Goal: Communication & Community: Answer question/provide support

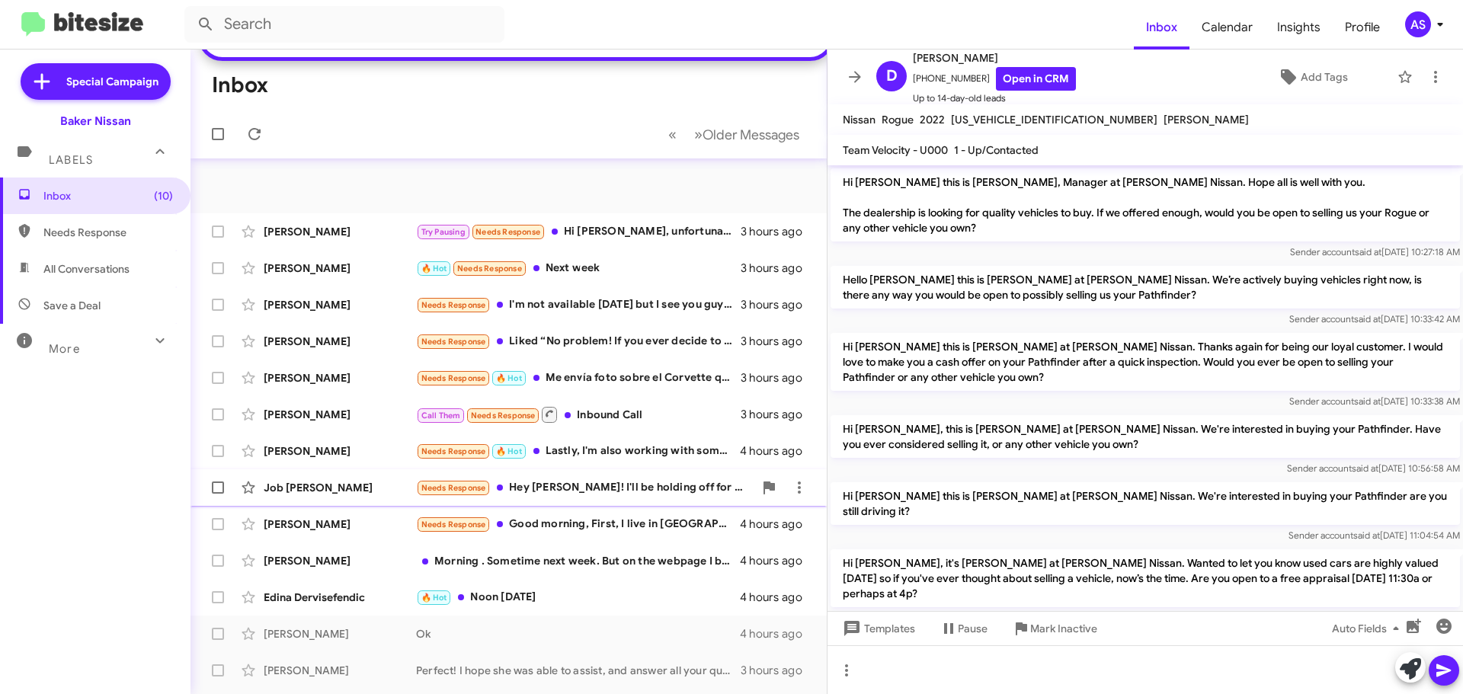
scroll to position [607, 0]
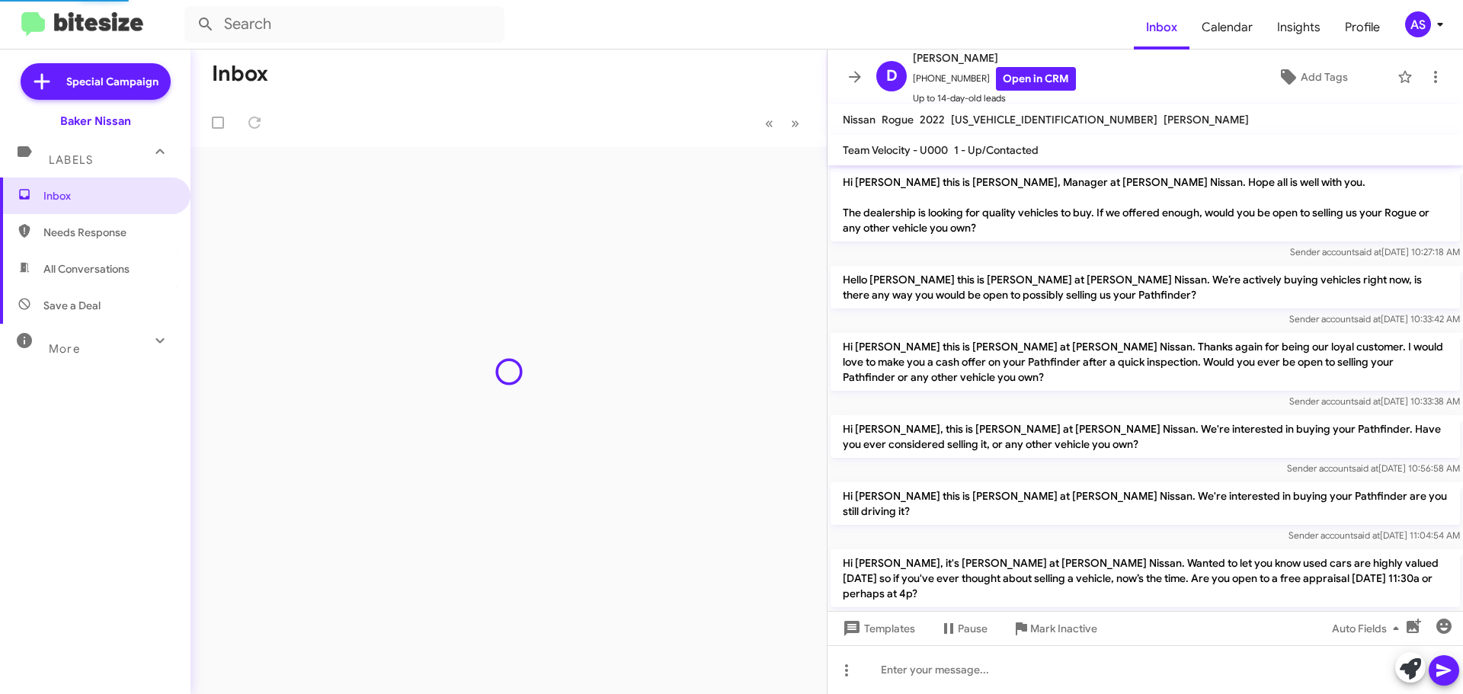
scroll to position [607, 0]
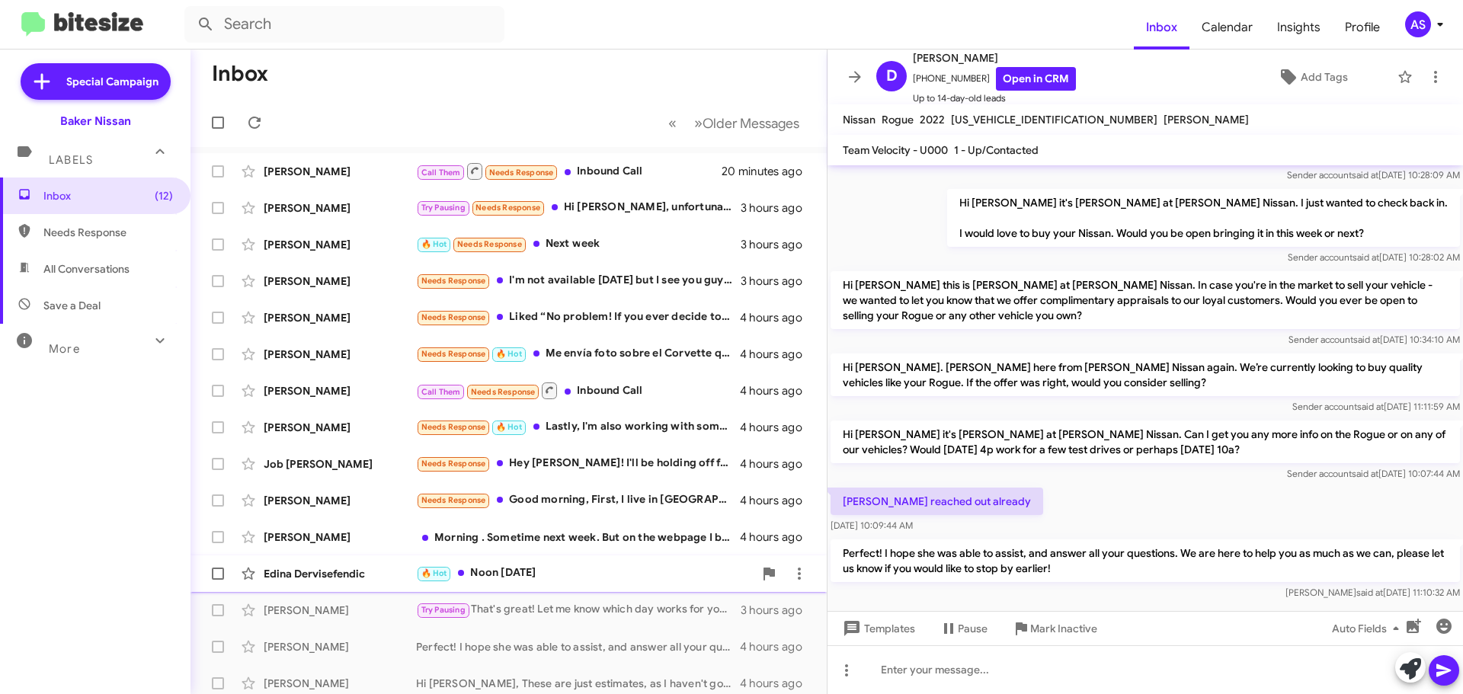
click at [475, 578] on div "🔥 Hot Noon [DATE]" at bounding box center [585, 574] width 338 height 18
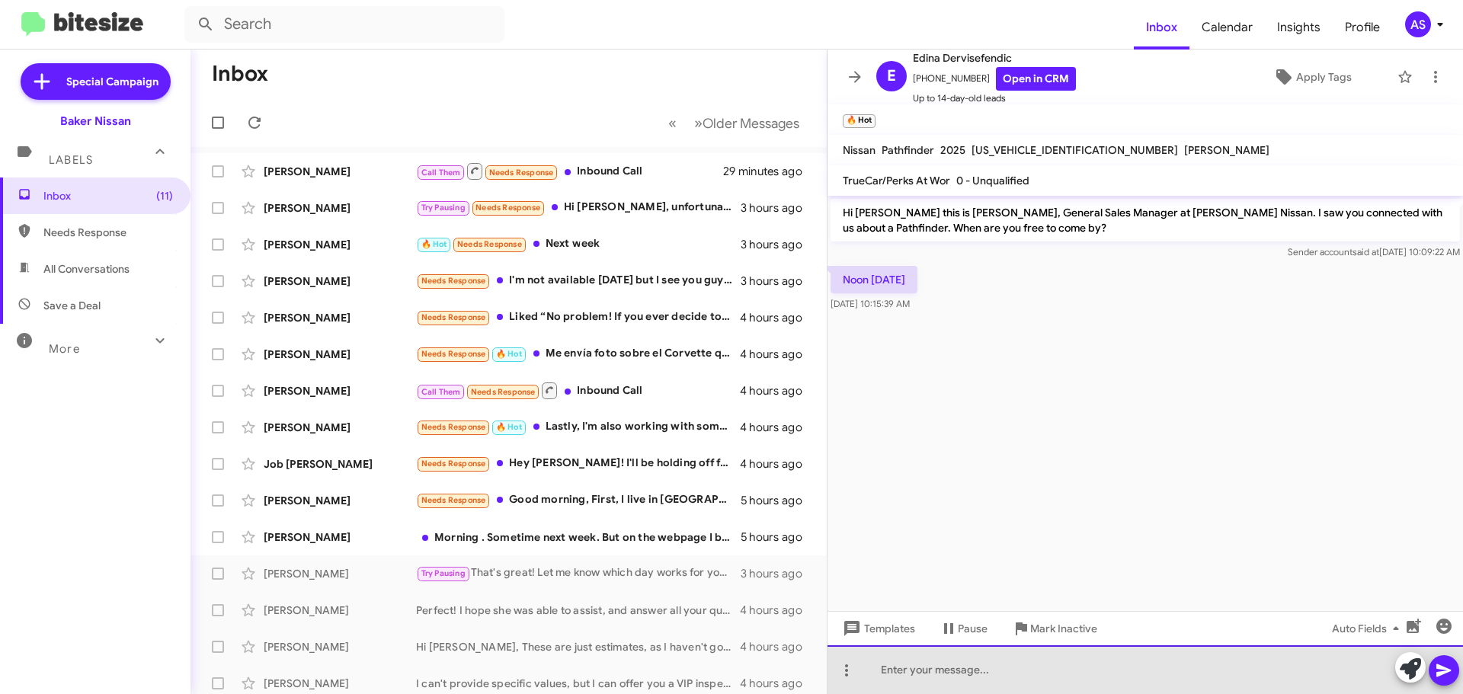
click at [1025, 688] on div at bounding box center [1144, 669] width 635 height 49
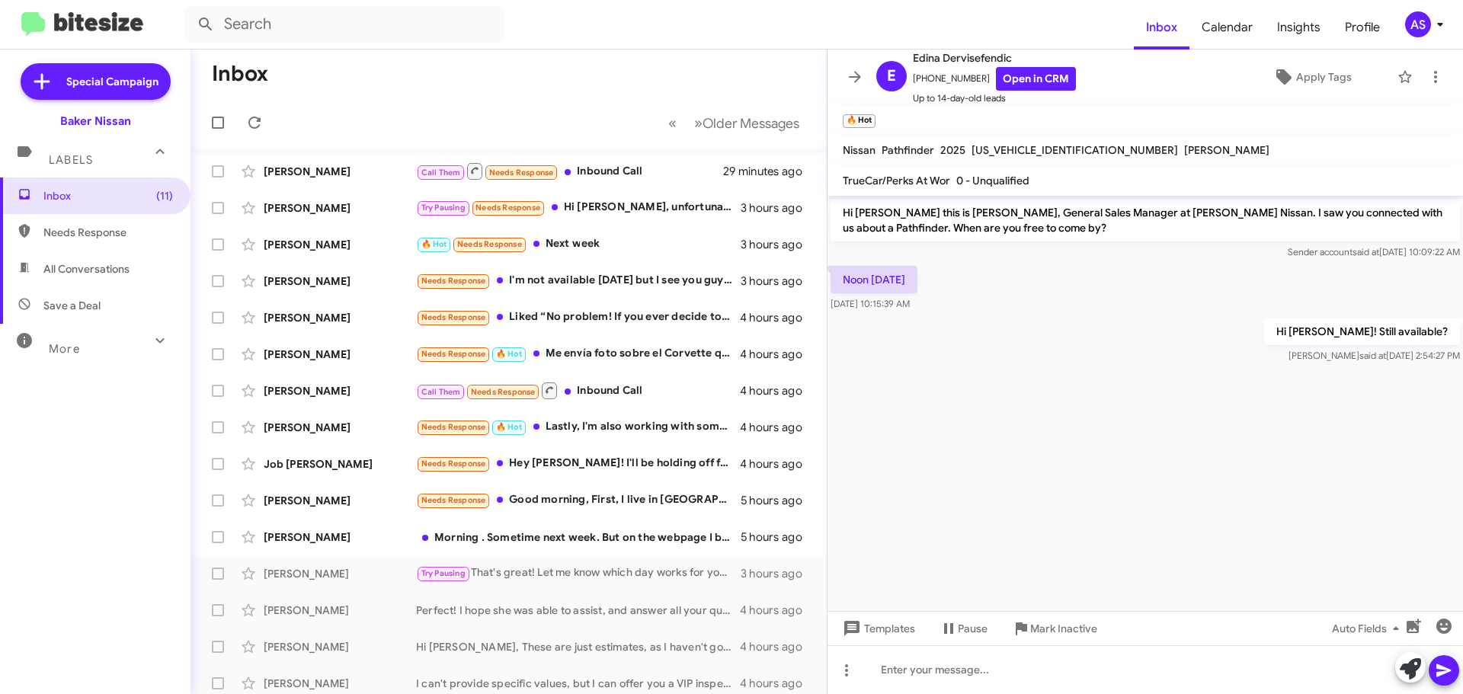
click at [956, 565] on cdk-virtual-scroll-viewport "Hi Edina this is Shawn Kennedy, General Sales Manager at Baker Nissan. I saw yo…" at bounding box center [1144, 403] width 635 height 415
click at [909, 536] on cdk-virtual-scroll-viewport "Hi Edina this is Shawn Kennedy, General Sales Manager at Baker Nissan. I saw yo…" at bounding box center [1144, 403] width 635 height 415
